Goal: Task Accomplishment & Management: Manage account settings

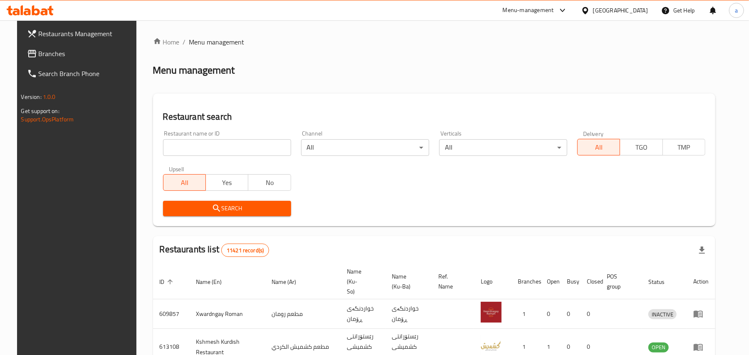
click at [204, 148] on input "search" at bounding box center [227, 147] width 128 height 17
paste input "[PERSON_NAME]"
click button "Search" at bounding box center [227, 208] width 128 height 15
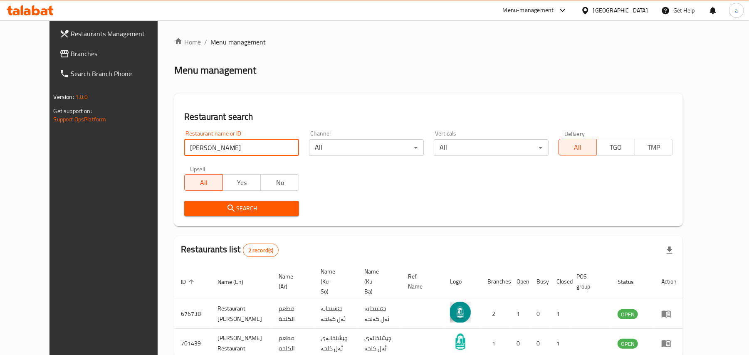
drag, startPoint x: 189, startPoint y: 152, endPoint x: 72, endPoint y: 165, distance: 117.0
click at [66, 165] on div "Restaurants Management Branches Search Branch Phone Version: 1.0.0 Get support …" at bounding box center [374, 211] width 650 height 383
paste input "676738"
type input "676738"
click button "Search" at bounding box center [241, 208] width 115 height 15
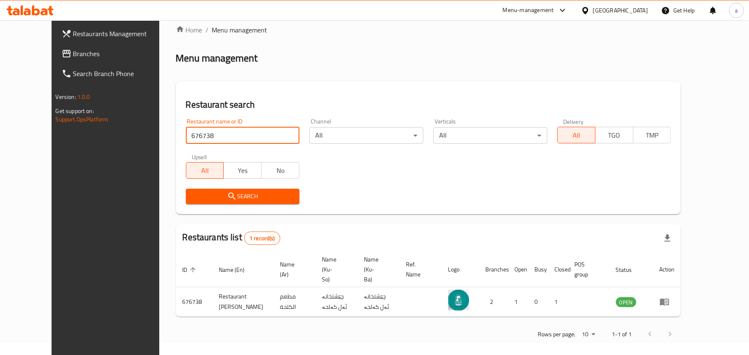
scroll to position [15, 0]
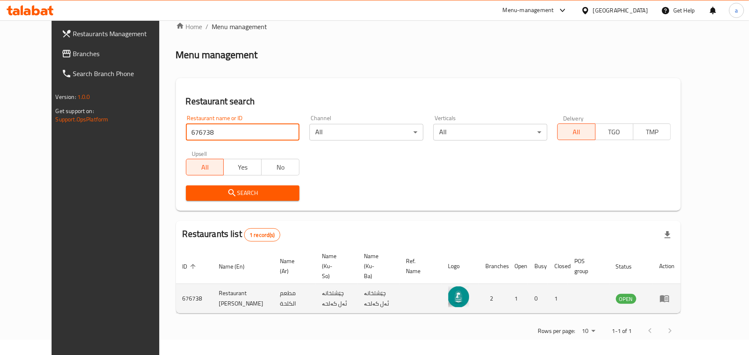
click at [669, 297] on icon "enhanced table" at bounding box center [664, 298] width 10 height 10
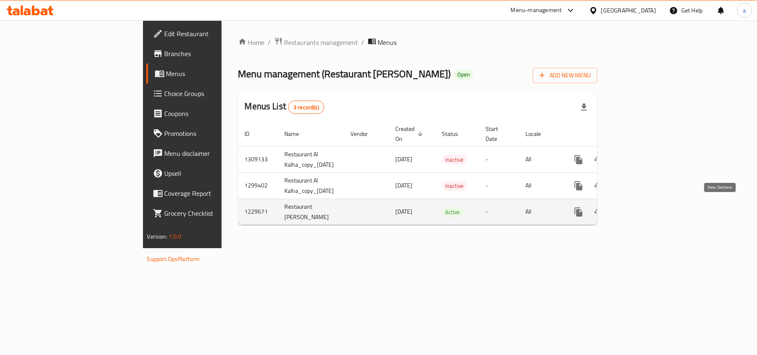
click at [643, 209] on icon "enhanced table" at bounding box center [638, 212] width 10 height 10
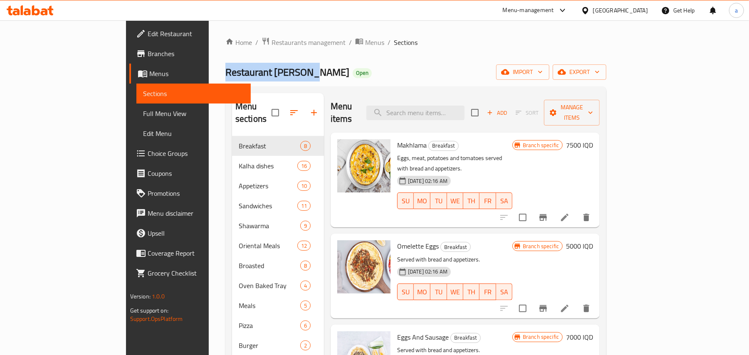
drag, startPoint x: 228, startPoint y: 77, endPoint x: 140, endPoint y: 67, distance: 88.7
click at [209, 67] on div "Home / Restaurants management / Menus / Sections Restaurant [PERSON_NAME] Open …" at bounding box center [416, 245] width 414 height 451
copy span "Restaurant [PERSON_NAME]"
click at [547, 214] on icon "Branch-specific-item" at bounding box center [542, 217] width 7 height 7
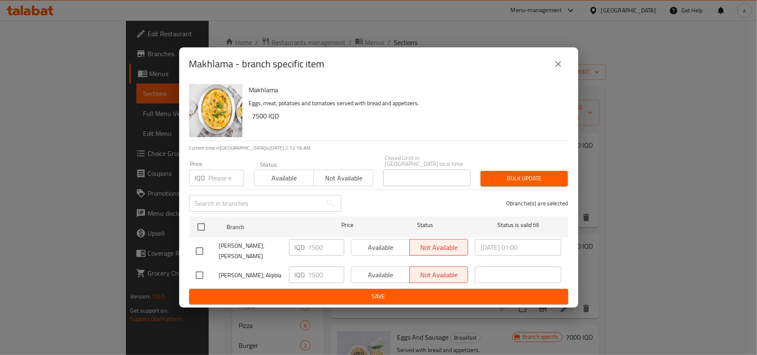
click at [557, 69] on icon "close" at bounding box center [558, 64] width 10 height 10
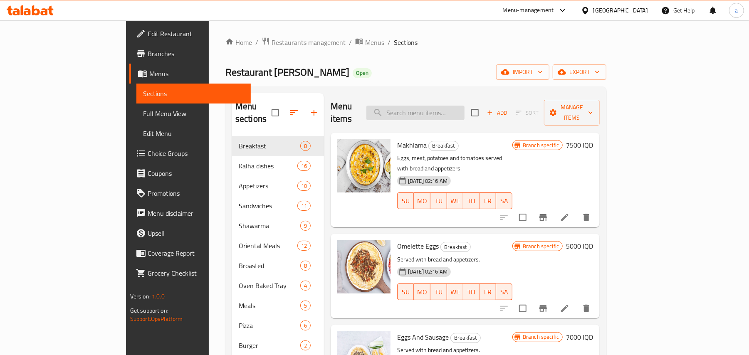
click at [446, 113] on input "search" at bounding box center [415, 113] width 98 height 15
paste input "Musakhan"
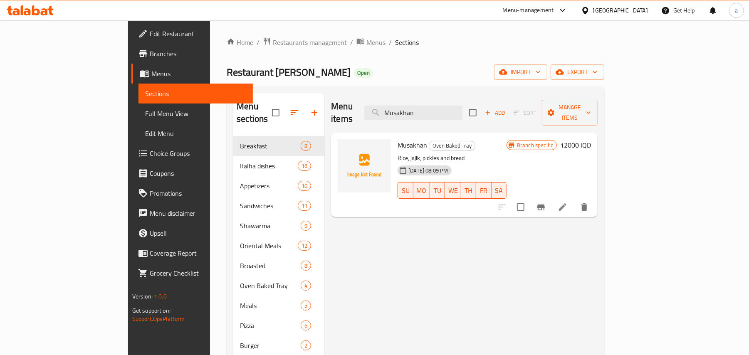
type input "Musakhan"
click at [574, 200] on li at bounding box center [562, 206] width 23 height 15
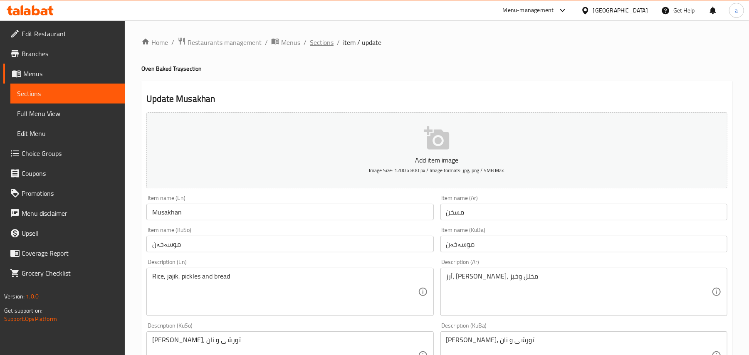
click at [333, 39] on span "Sections" at bounding box center [322, 42] width 24 height 10
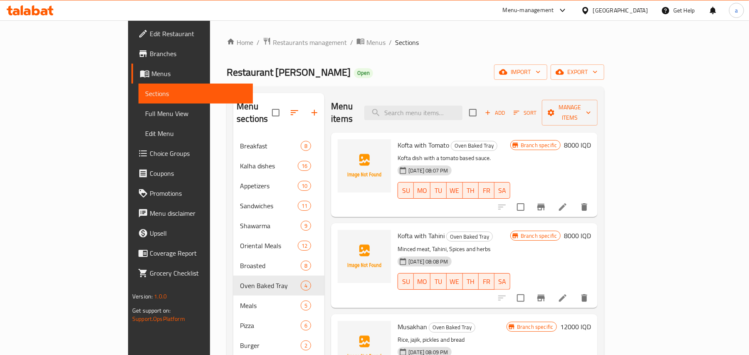
click at [453, 116] on div "Menu items Add Sort Manage items" at bounding box center [464, 112] width 266 height 39
click at [453, 116] on input "search" at bounding box center [413, 113] width 98 height 15
paste input "Musakhan"
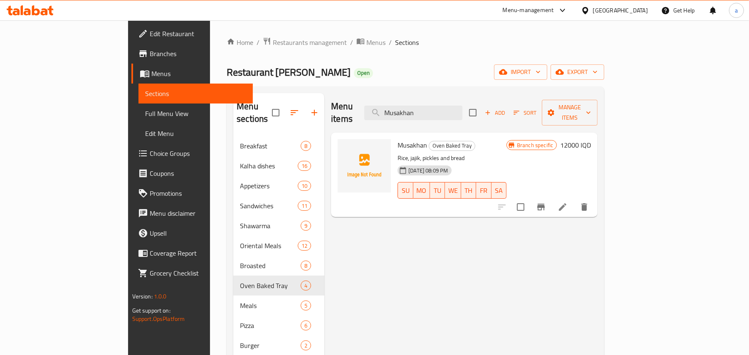
type input "Musakhan"
click at [544, 204] on icon "Branch-specific-item" at bounding box center [540, 207] width 7 height 7
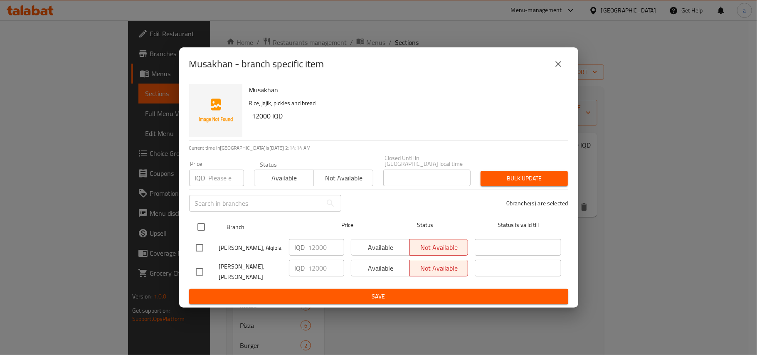
click at [202, 229] on input "checkbox" at bounding box center [200, 226] width 17 height 17
checkbox input "true"
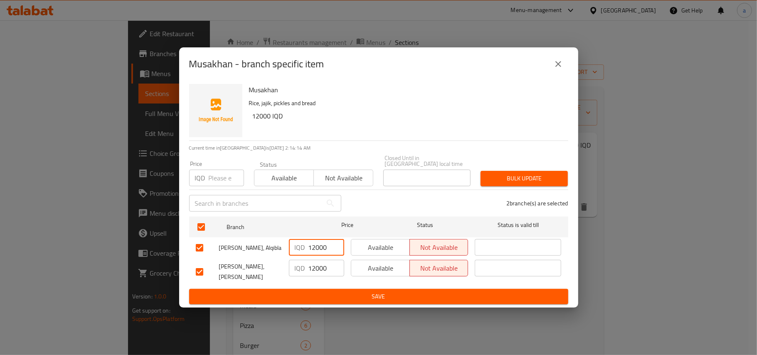
click at [316, 253] on input "12000" at bounding box center [326, 247] width 36 height 17
paste input "5"
type input "15000"
click at [321, 269] on input "12000" at bounding box center [326, 268] width 36 height 17
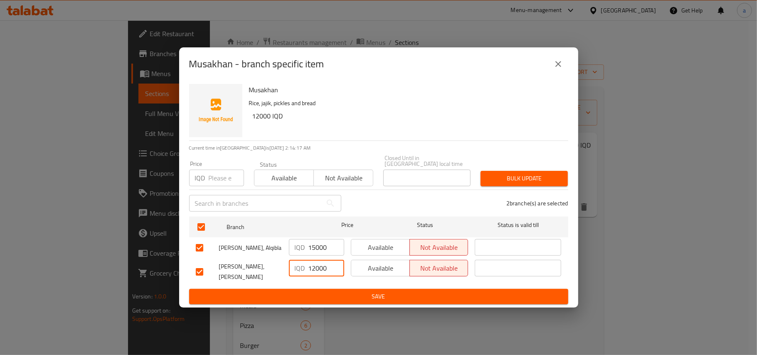
click at [321, 269] on input "12000" at bounding box center [326, 268] width 36 height 17
paste input "5"
type input "15000"
click at [323, 291] on span "Save" at bounding box center [379, 296] width 366 height 10
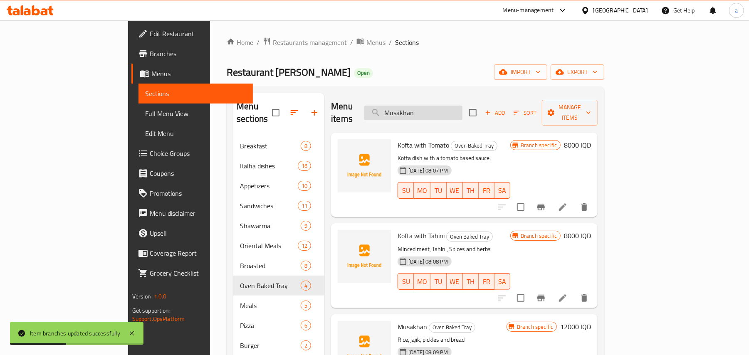
click at [439, 111] on input "Musakhan" at bounding box center [413, 113] width 98 height 15
click at [145, 113] on span "Full Menu View" at bounding box center [195, 113] width 101 height 10
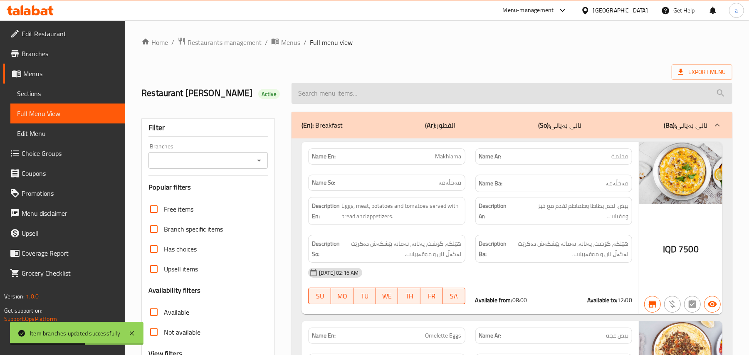
click at [371, 99] on input "search" at bounding box center [511, 93] width 441 height 21
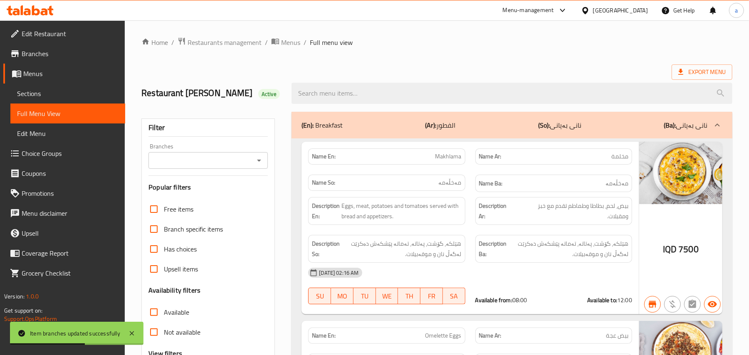
paste input "Musakhan"
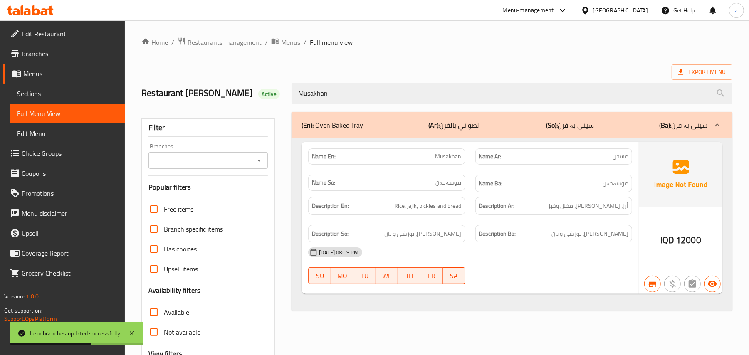
click at [256, 165] on icon "Open" at bounding box center [259, 160] width 10 height 10
type input "Musakhan"
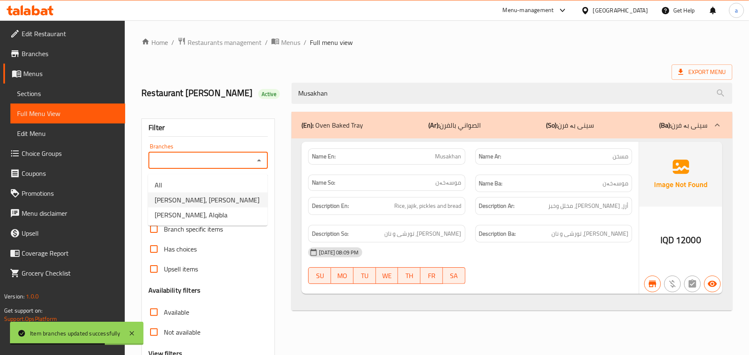
click at [199, 204] on span "[PERSON_NAME], [PERSON_NAME]" at bounding box center [207, 200] width 105 height 10
type input "[PERSON_NAME], [PERSON_NAME]"
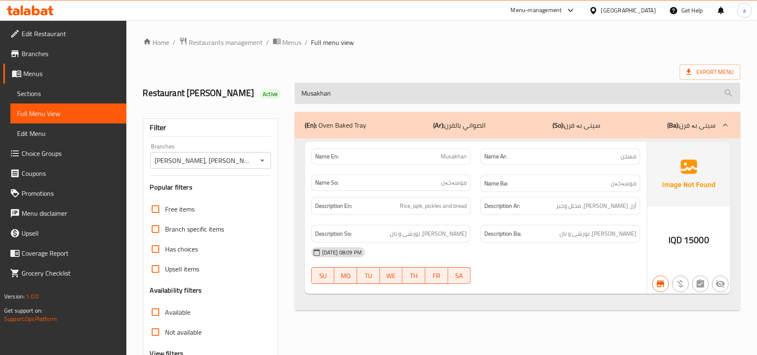
scroll to position [101, 0]
